Goal: Transaction & Acquisition: Purchase product/service

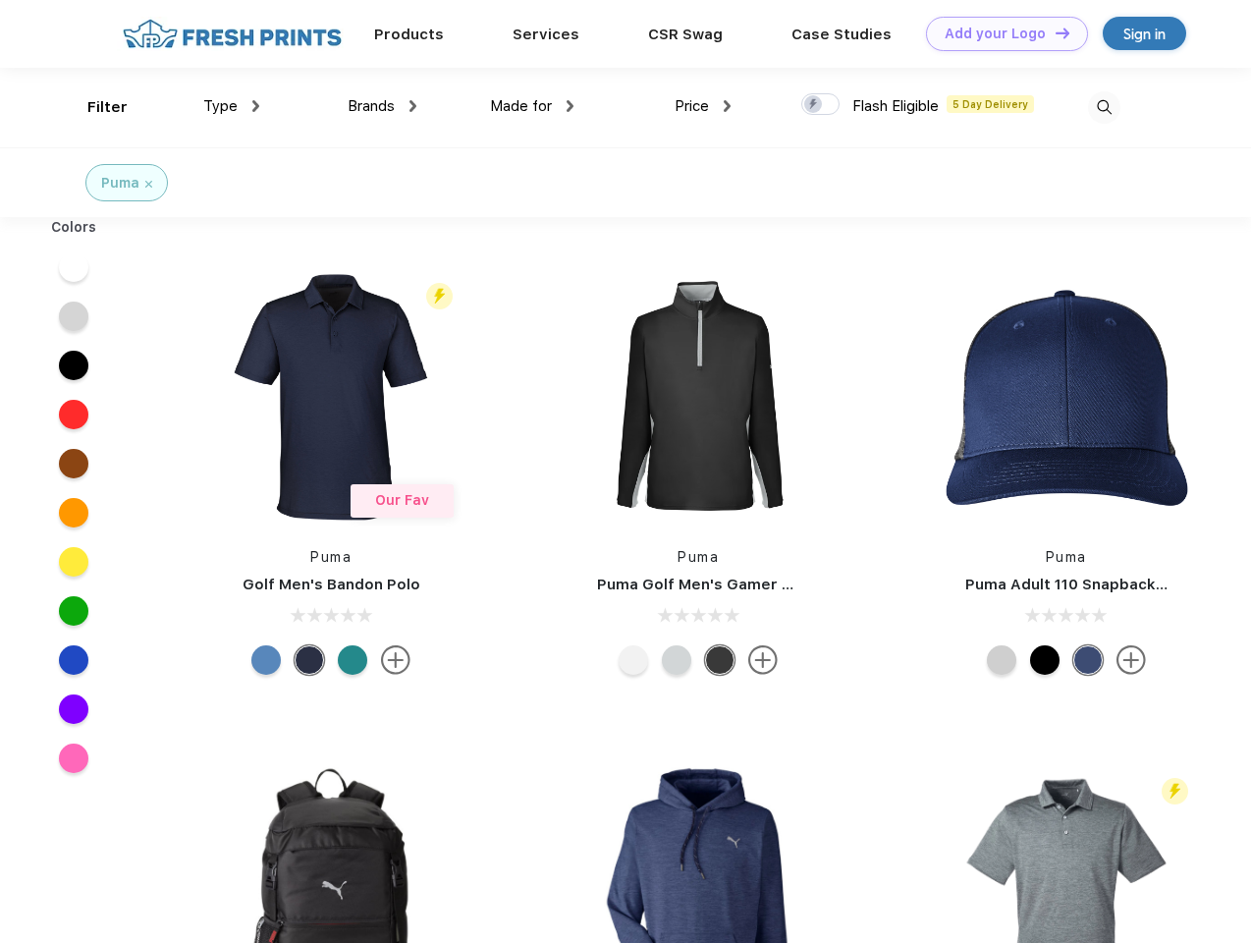
click at [1000, 33] on link "Add your Logo Design Tool" at bounding box center [1007, 34] width 162 height 34
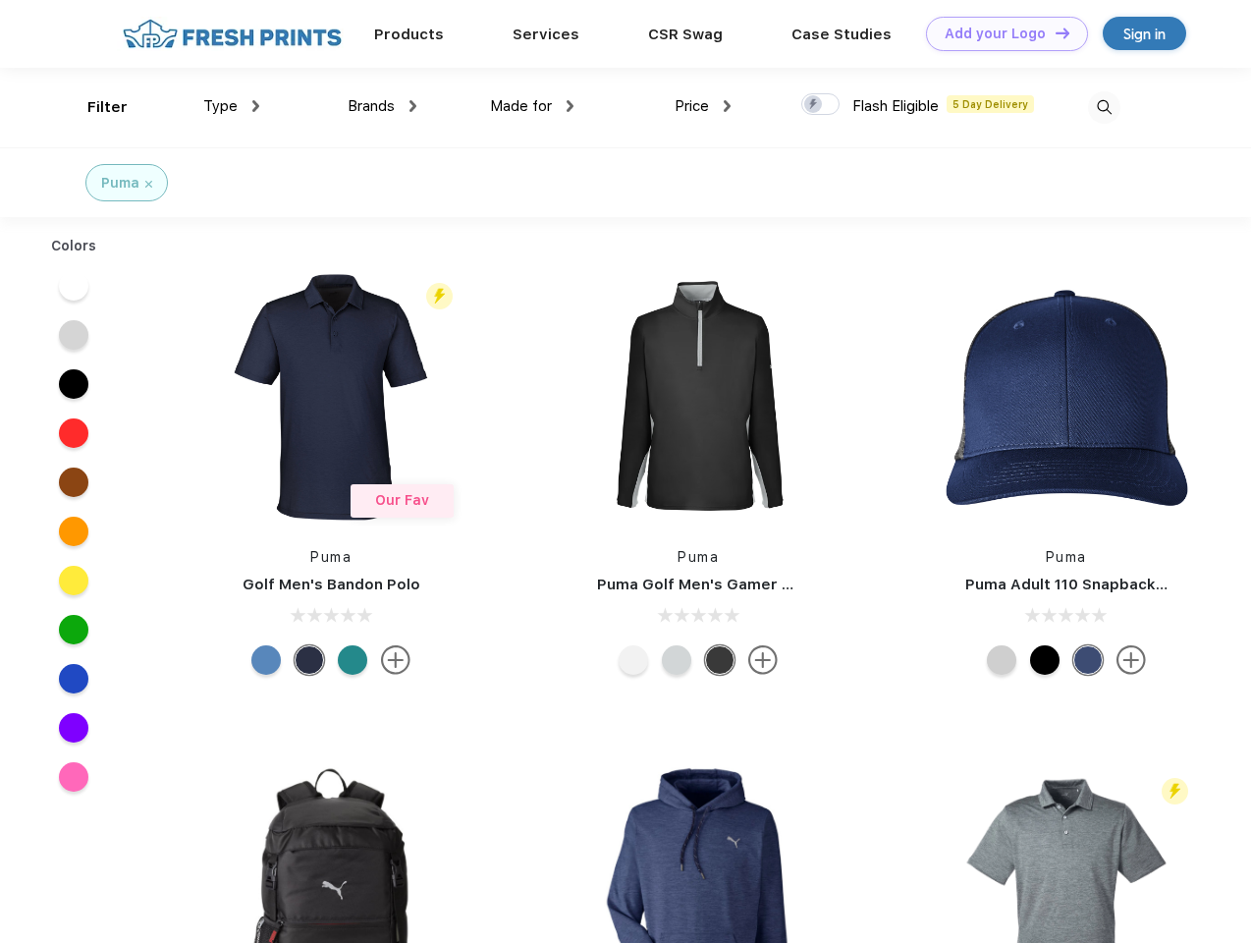
click at [0, 0] on div "Design Tool" at bounding box center [0, 0] width 0 height 0
click at [1054, 32] on link "Add your Logo Design Tool" at bounding box center [1007, 34] width 162 height 34
click at [94, 107] on div "Filter" at bounding box center [107, 107] width 40 height 23
click at [232, 106] on span "Type" at bounding box center [220, 106] width 34 height 18
click at [382, 106] on span "Brands" at bounding box center [371, 106] width 47 height 18
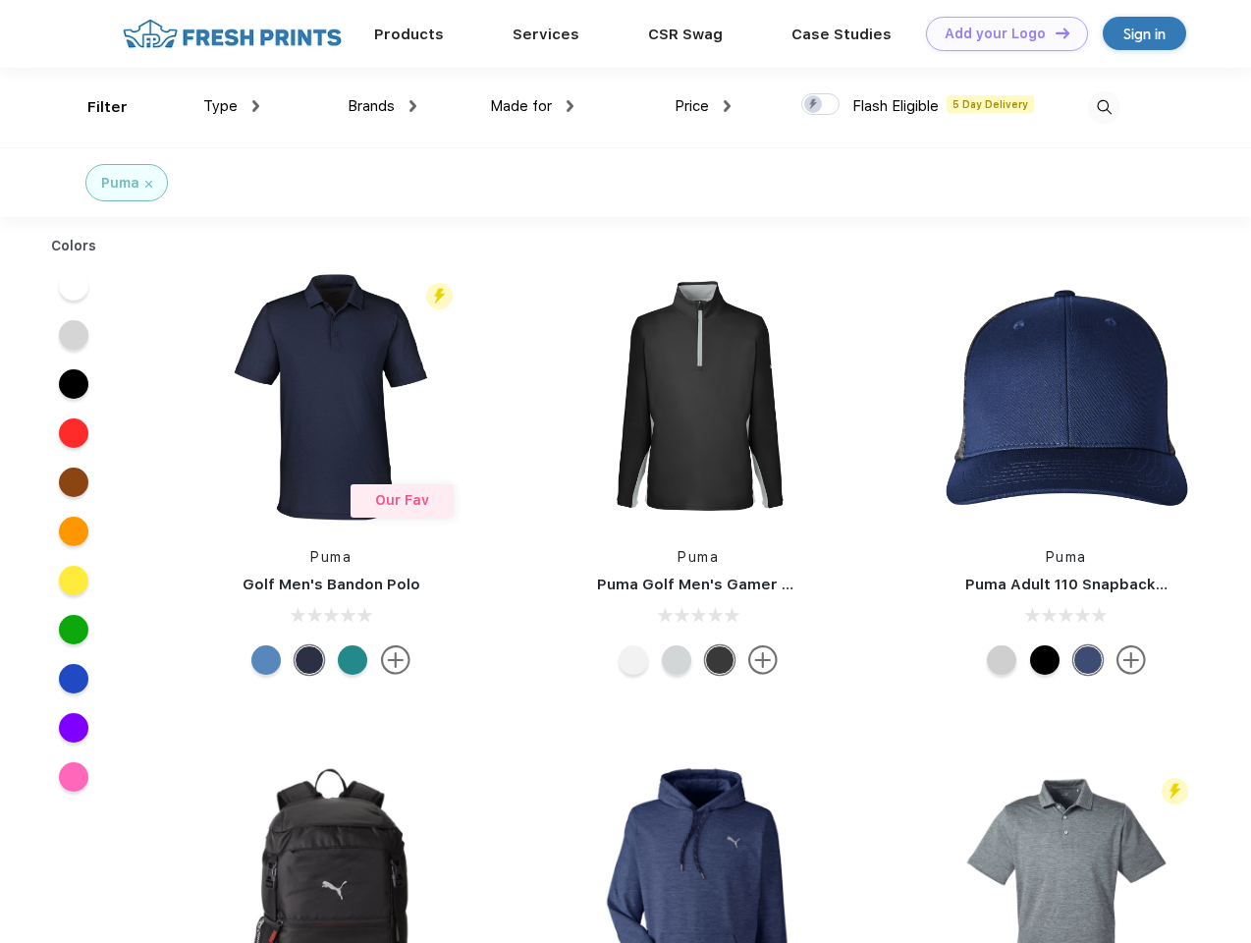
click at [532, 106] on span "Made for" at bounding box center [521, 106] width 62 height 18
click at [703, 106] on span "Price" at bounding box center [692, 106] width 34 height 18
click at [821, 105] on div at bounding box center [820, 104] width 38 height 22
click at [814, 105] on input "checkbox" at bounding box center [807, 98] width 13 height 13
click at [1104, 107] on img at bounding box center [1104, 107] width 32 height 32
